Goal: Navigation & Orientation: Find specific page/section

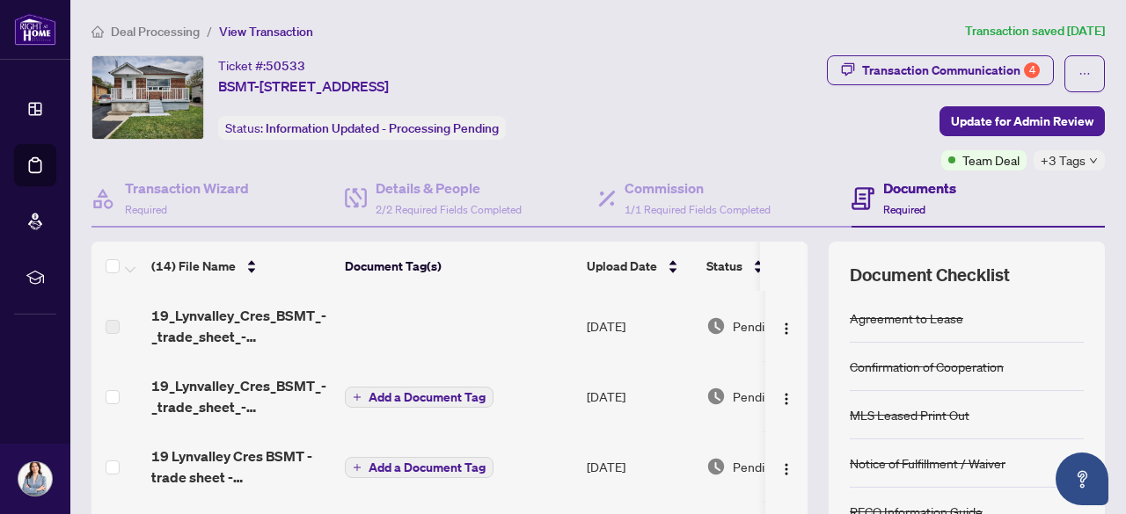
scroll to position [695, 0]
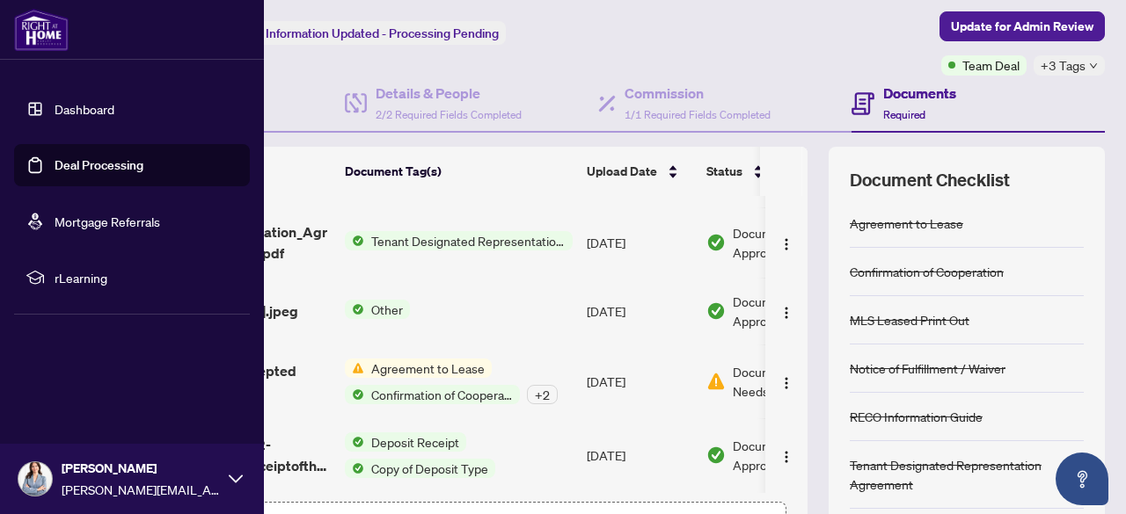
click at [55, 110] on link "Dashboard" at bounding box center [85, 109] width 60 height 16
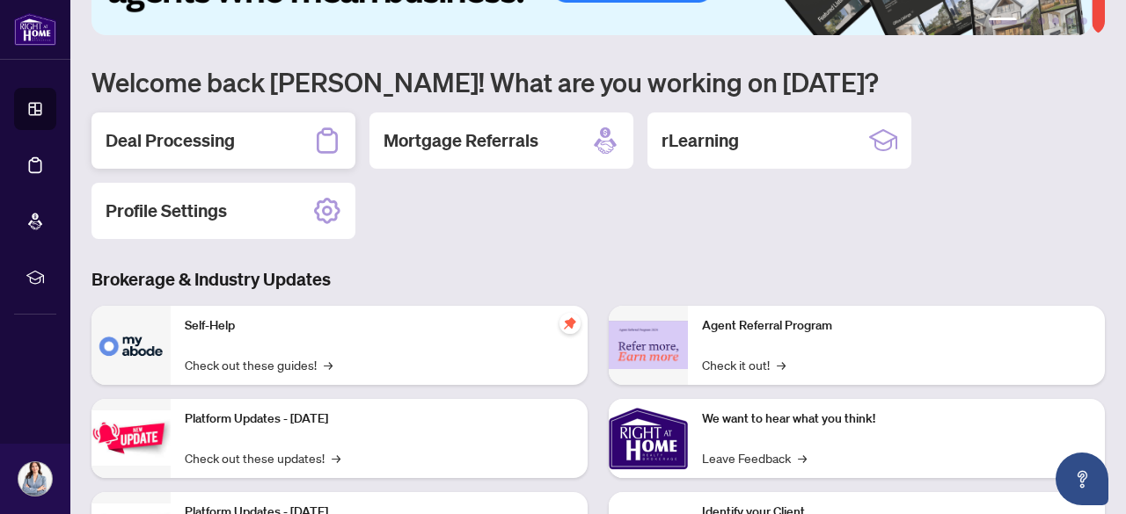
click at [201, 142] on h2 "Deal Processing" at bounding box center [170, 140] width 129 height 25
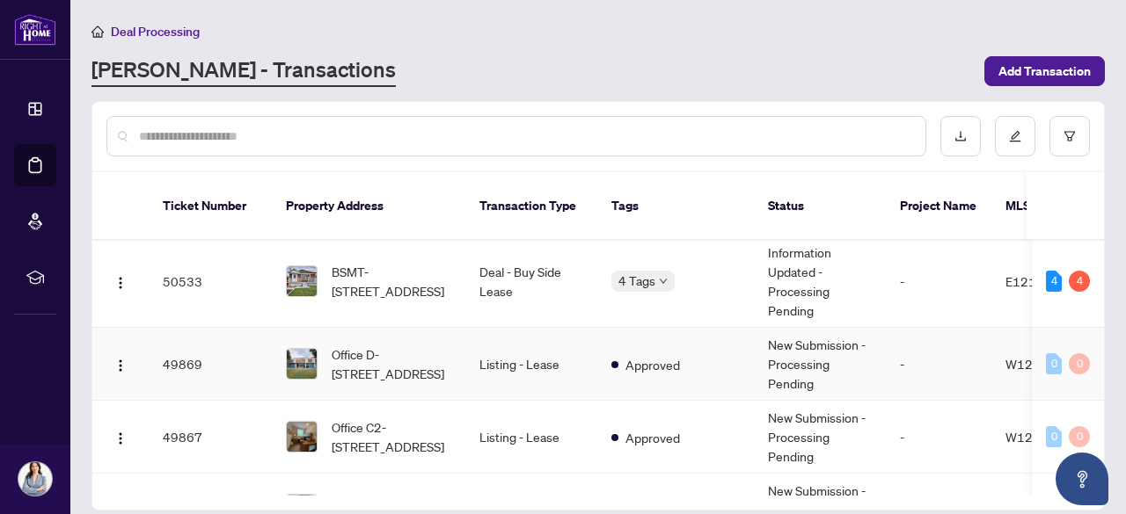
scroll to position [107, 0]
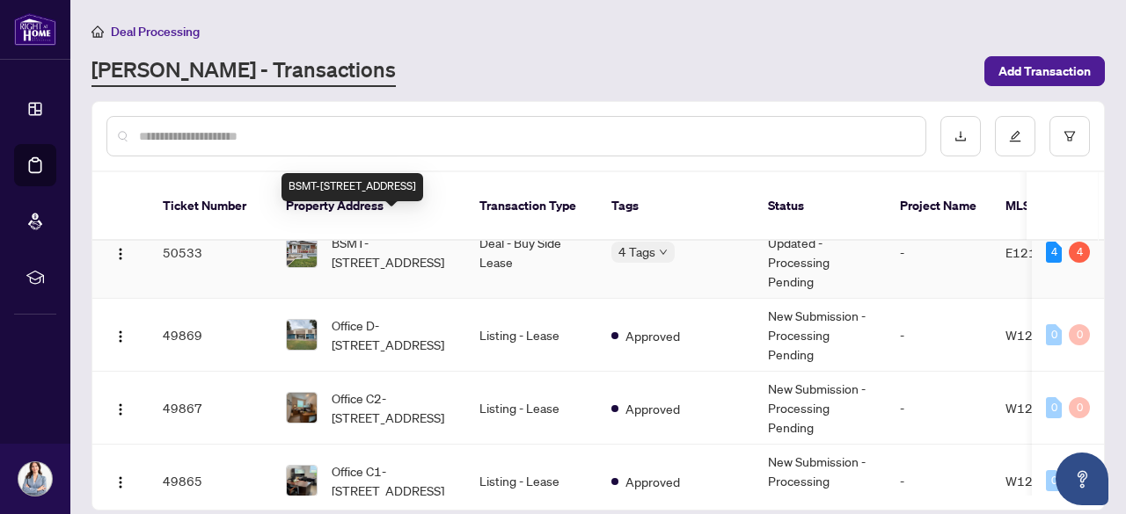
click at [420, 233] on span "BSMT-[STREET_ADDRESS]" at bounding box center [392, 252] width 120 height 39
